Goal: Go to known website: Access a specific website the user already knows

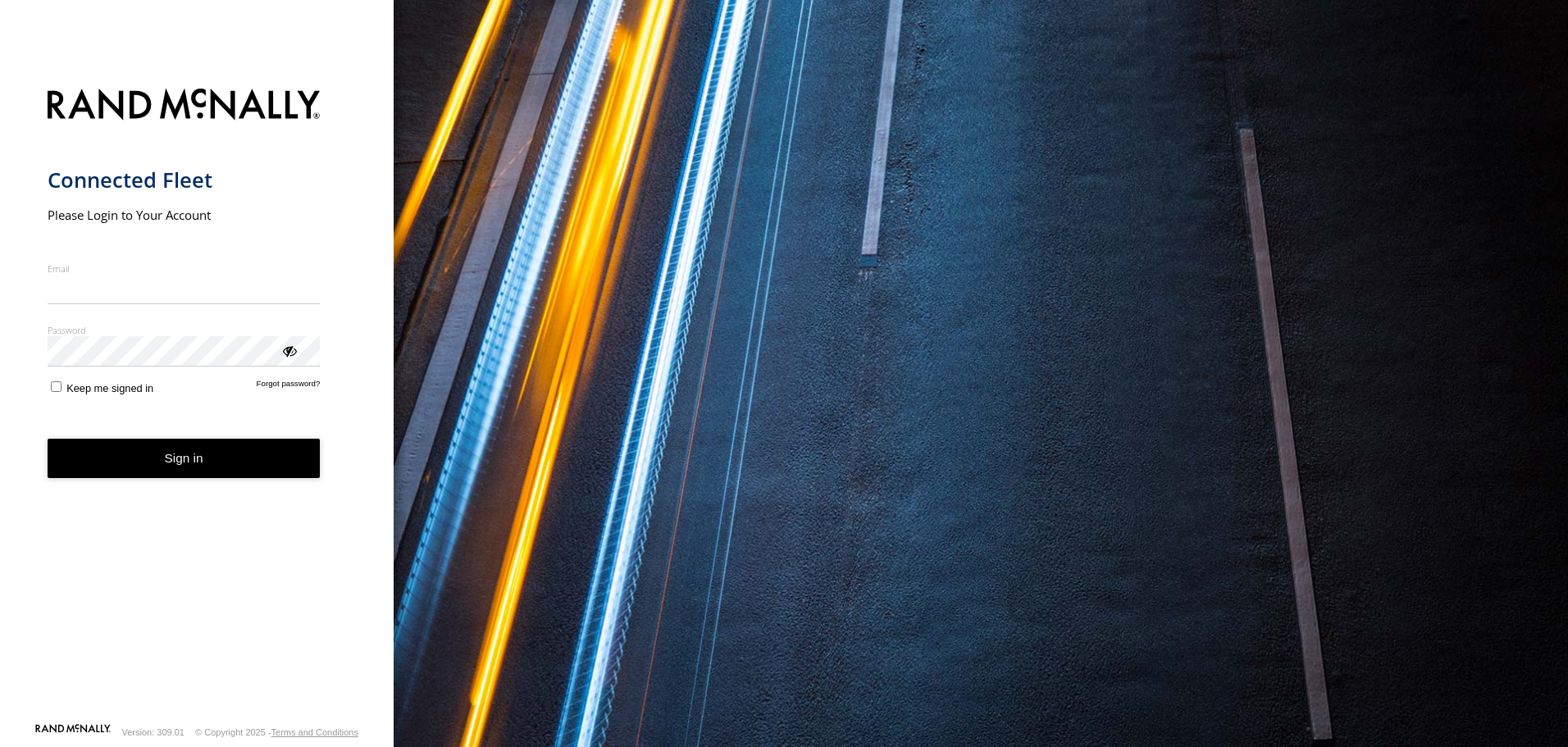
type input "**********"
click at [184, 478] on button "Sign in" at bounding box center [184, 459] width 273 height 40
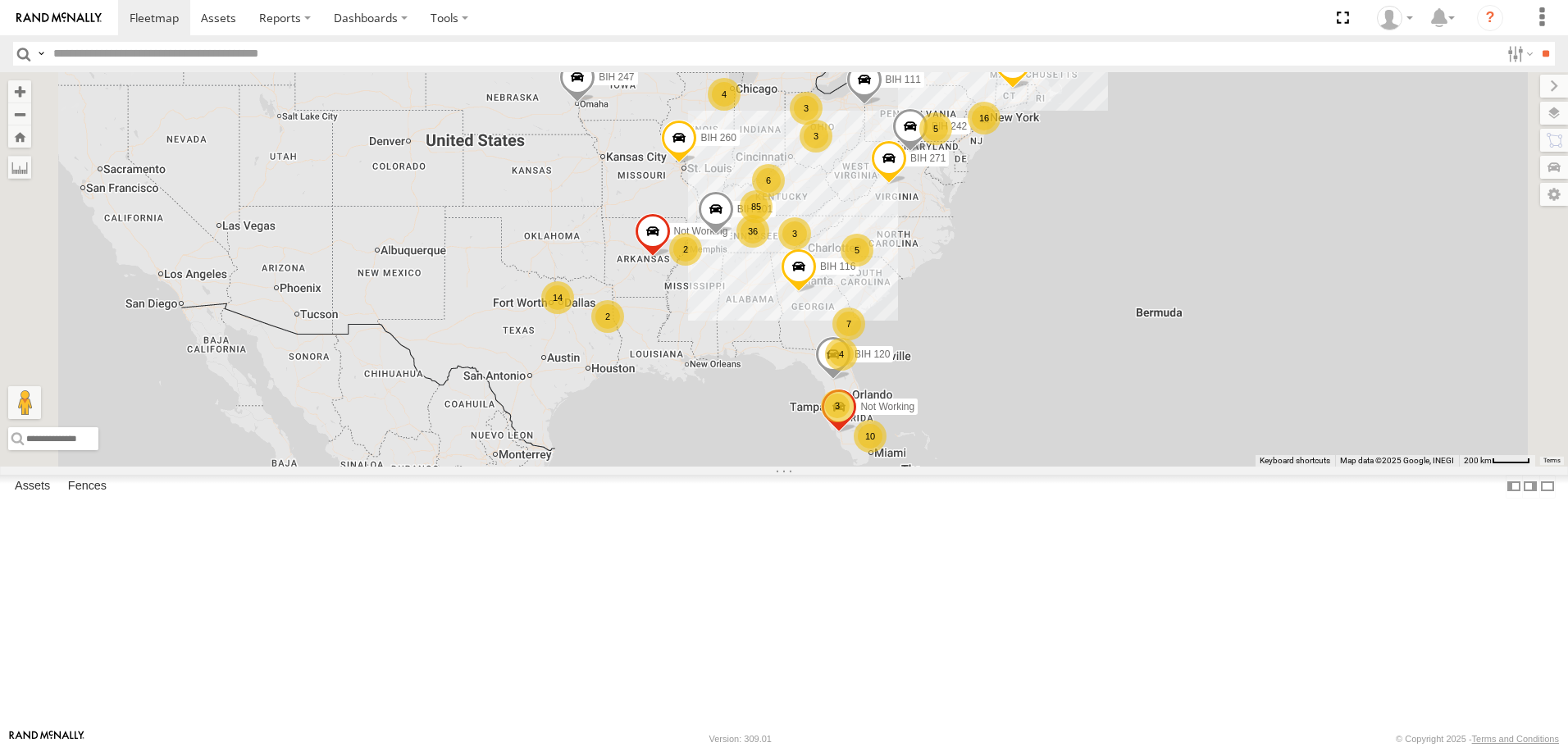
click at [0, 0] on span "Asset" at bounding box center [0, 0] width 0 height 0
